Goal: Check status

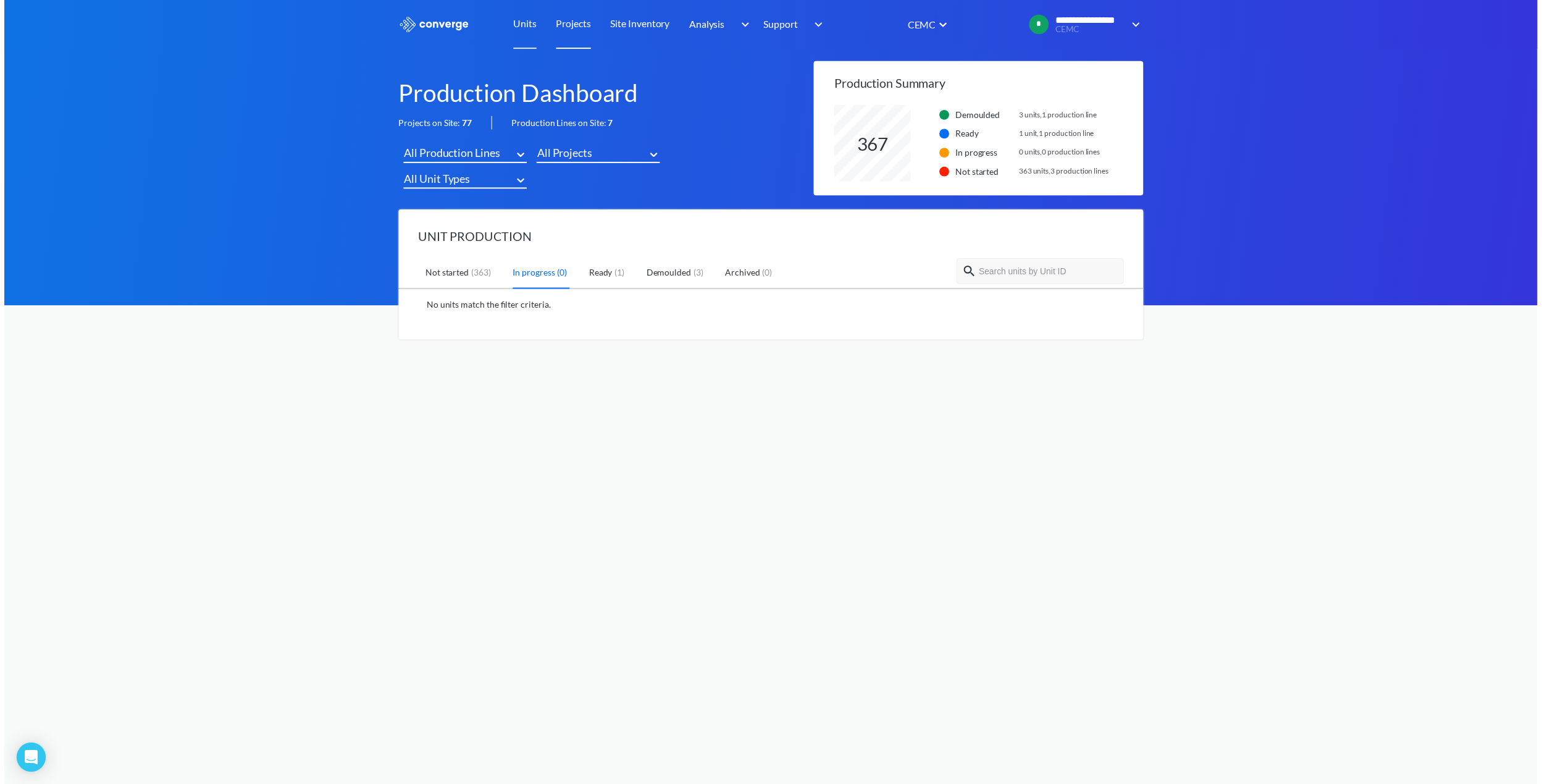
scroll to position [77, 313]
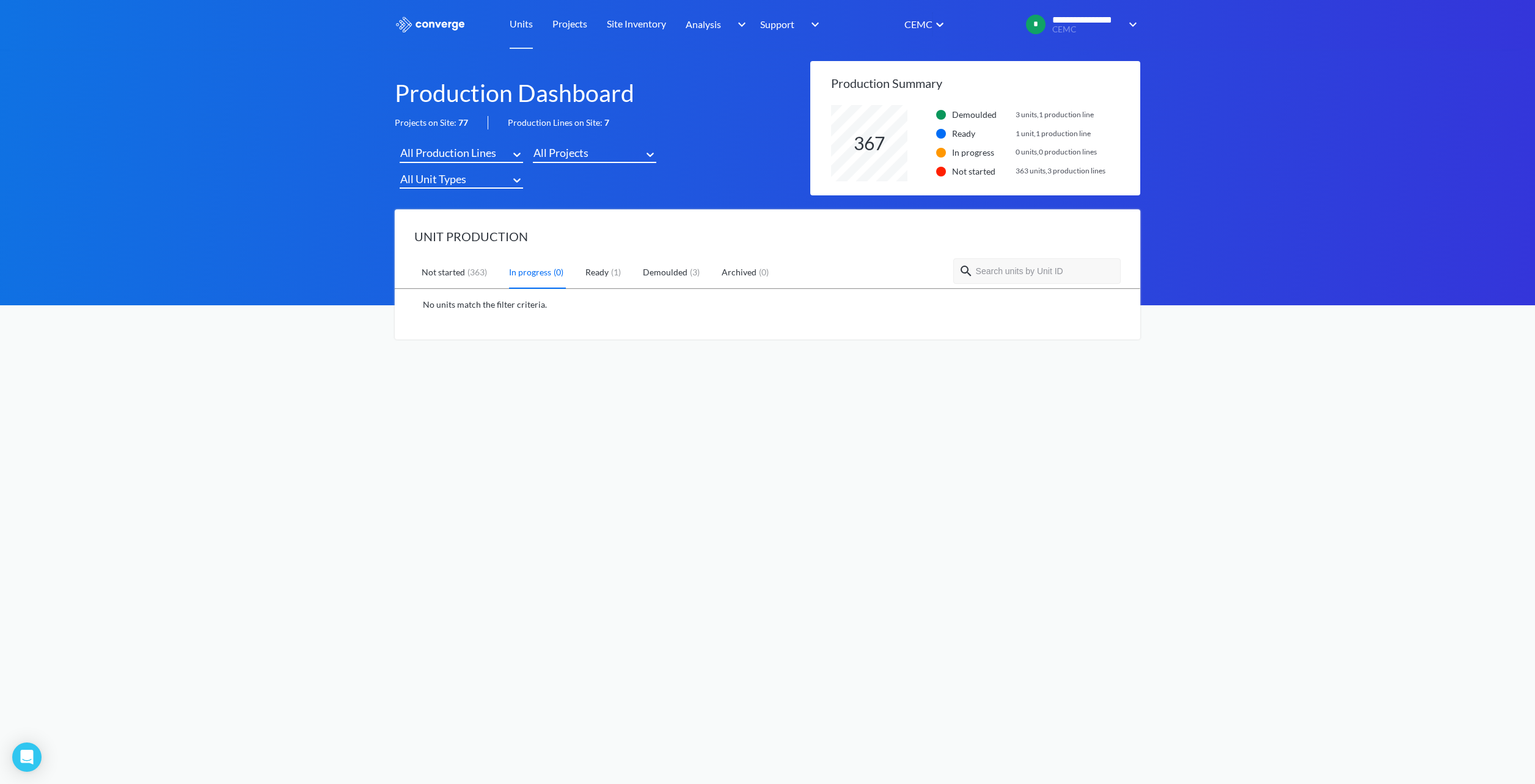
click at [606, 268] on link "Ready ( 1 )" at bounding box center [604, 274] width 38 height 32
click at [1105, 306] on img at bounding box center [1105, 309] width 13 height 13
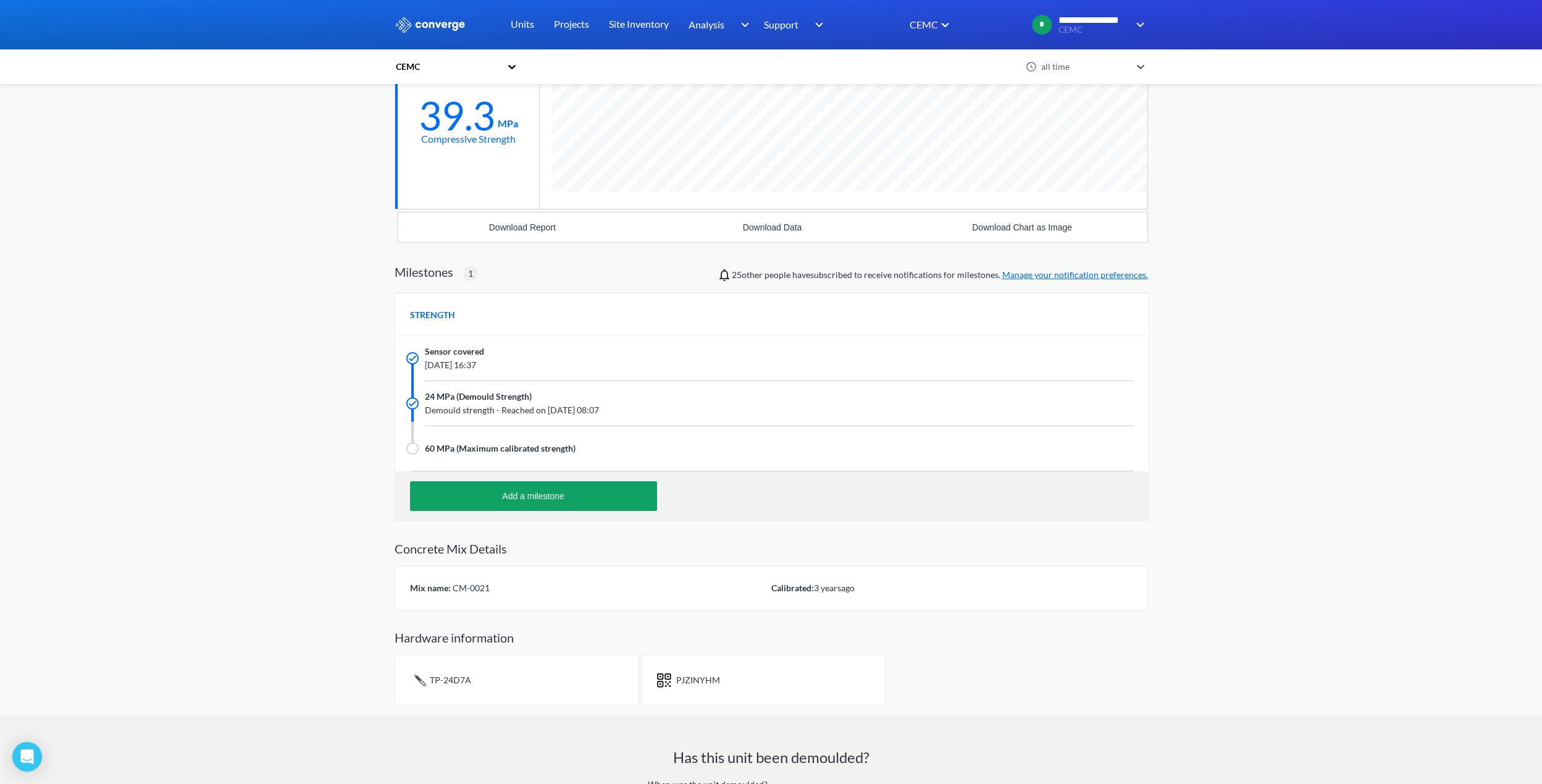
scroll to position [334, 0]
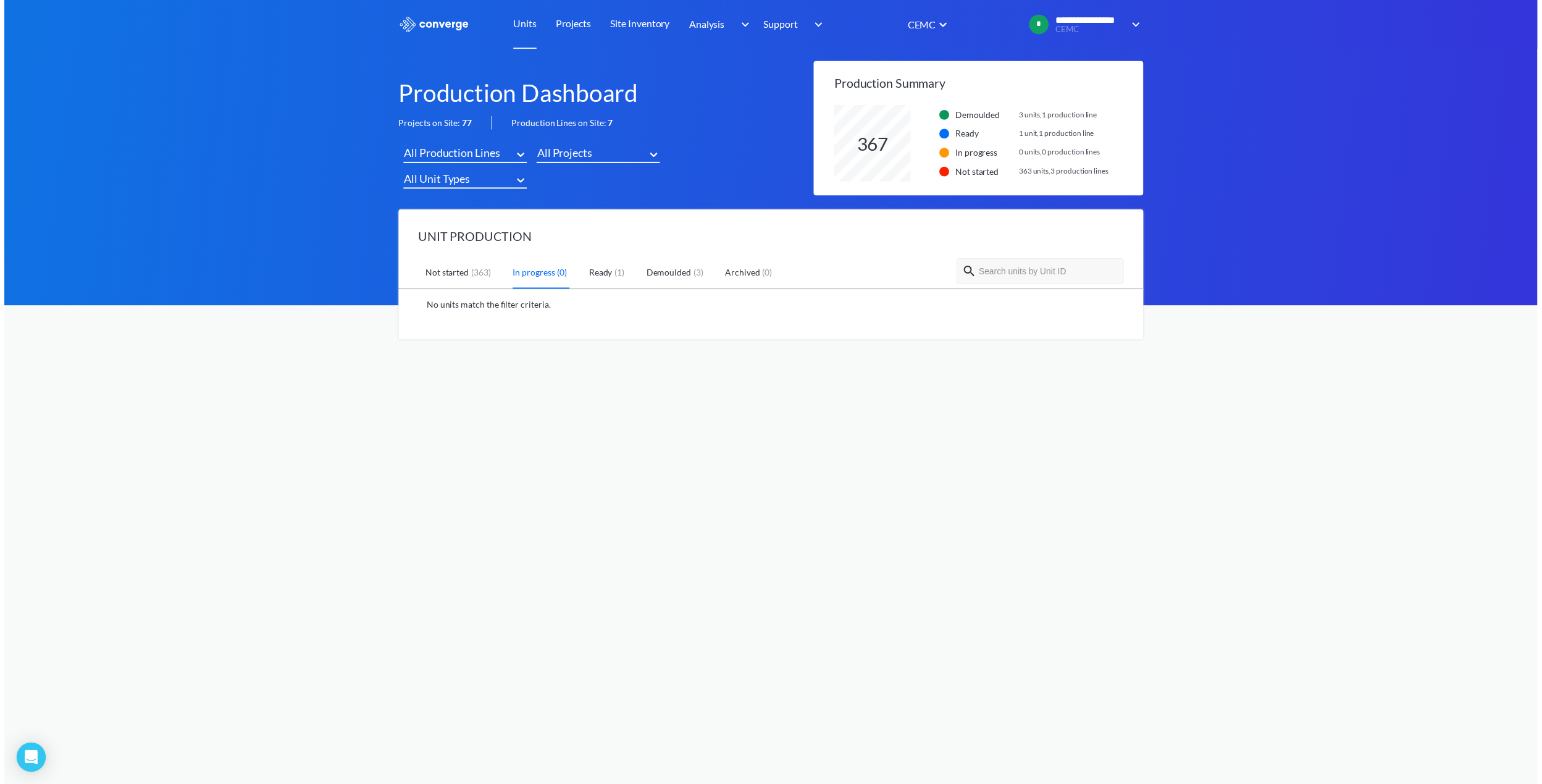
scroll to position [77, 313]
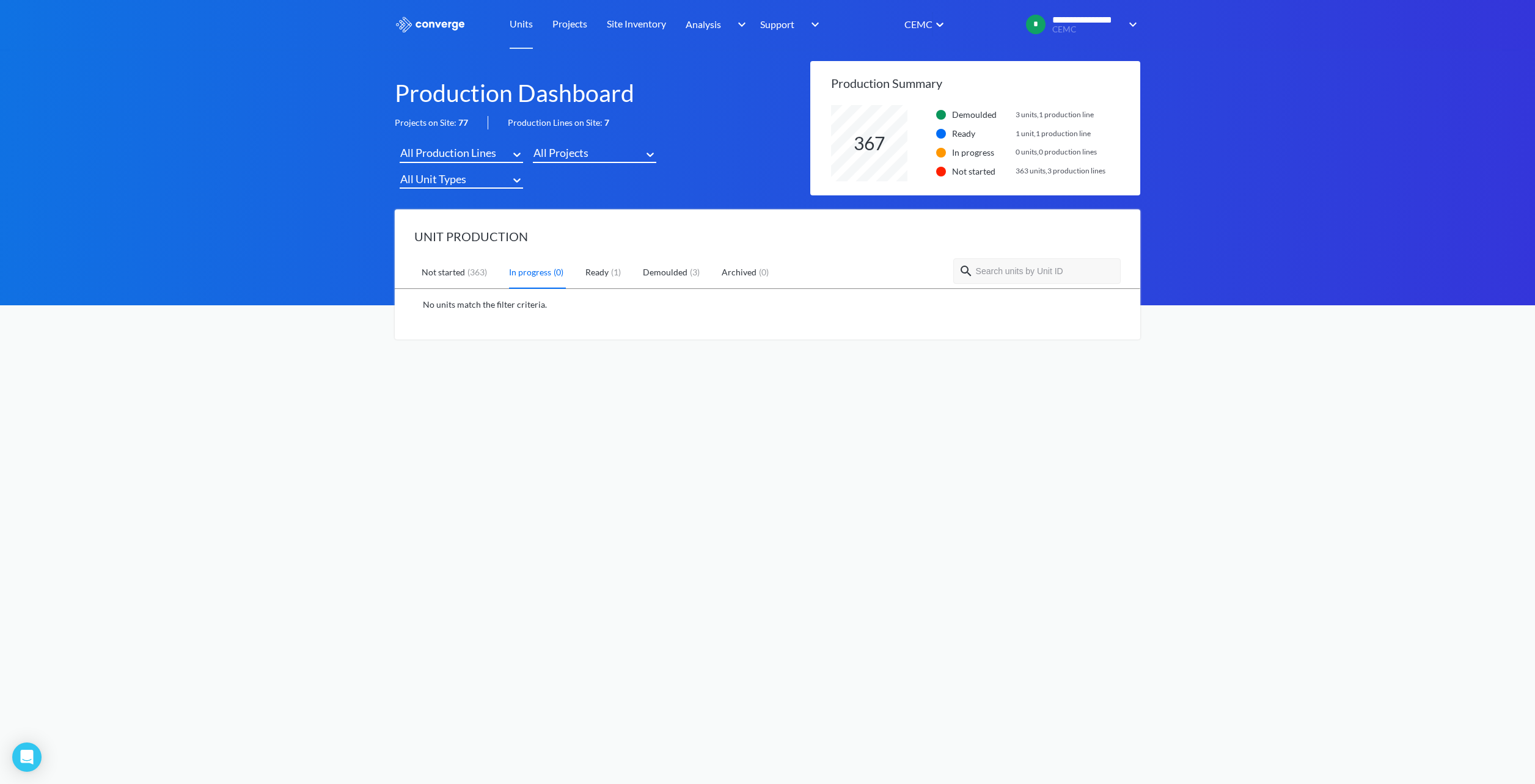
click at [600, 273] on link "Ready ( 1 )" at bounding box center [604, 274] width 38 height 32
click at [1103, 308] on img at bounding box center [1105, 309] width 13 height 13
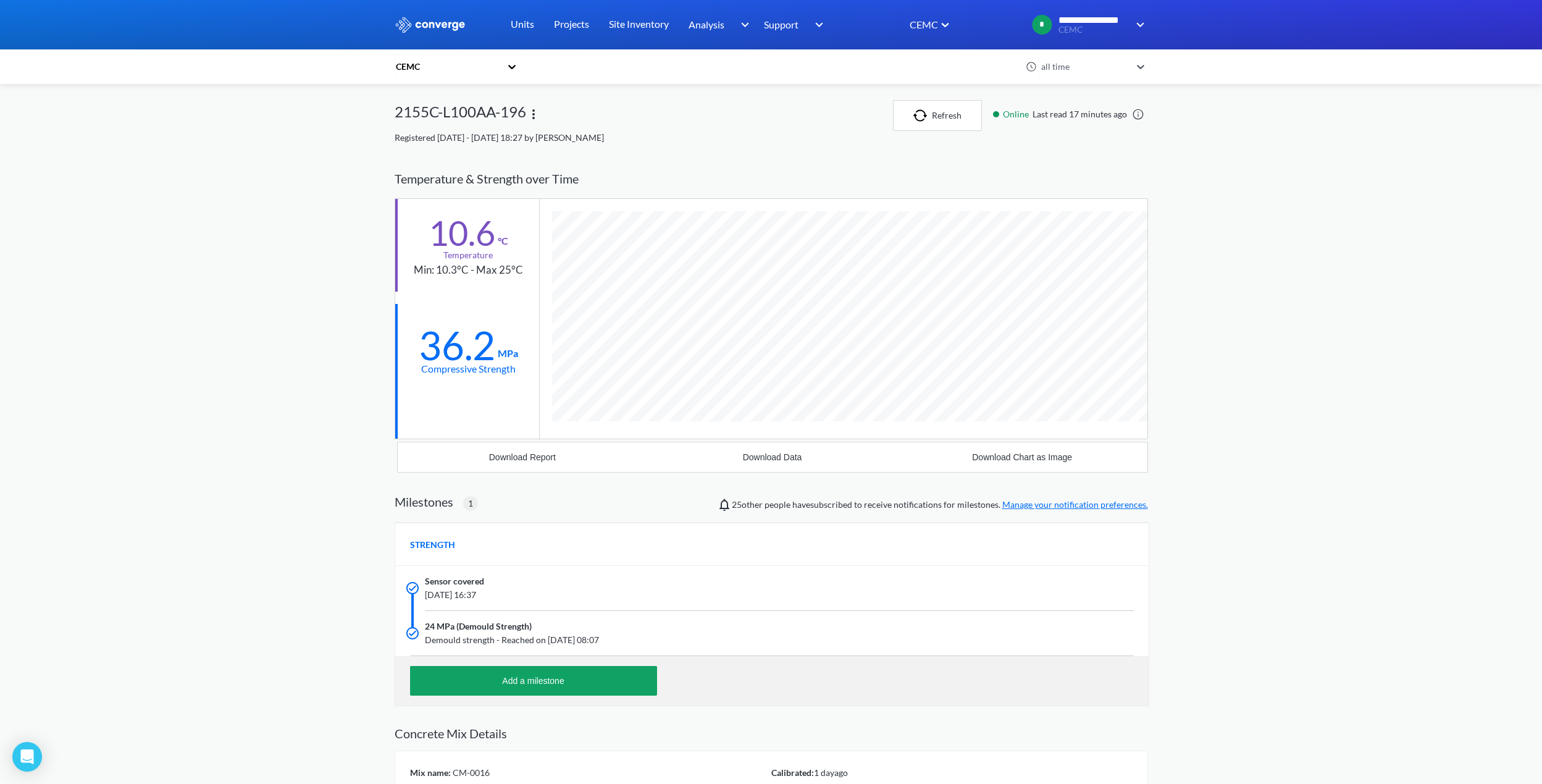
scroll to position [973, 753]
click at [340, 466] on div "**********" at bounding box center [771, 536] width 1542 height 1072
